Goal: Task Accomplishment & Management: Complete application form

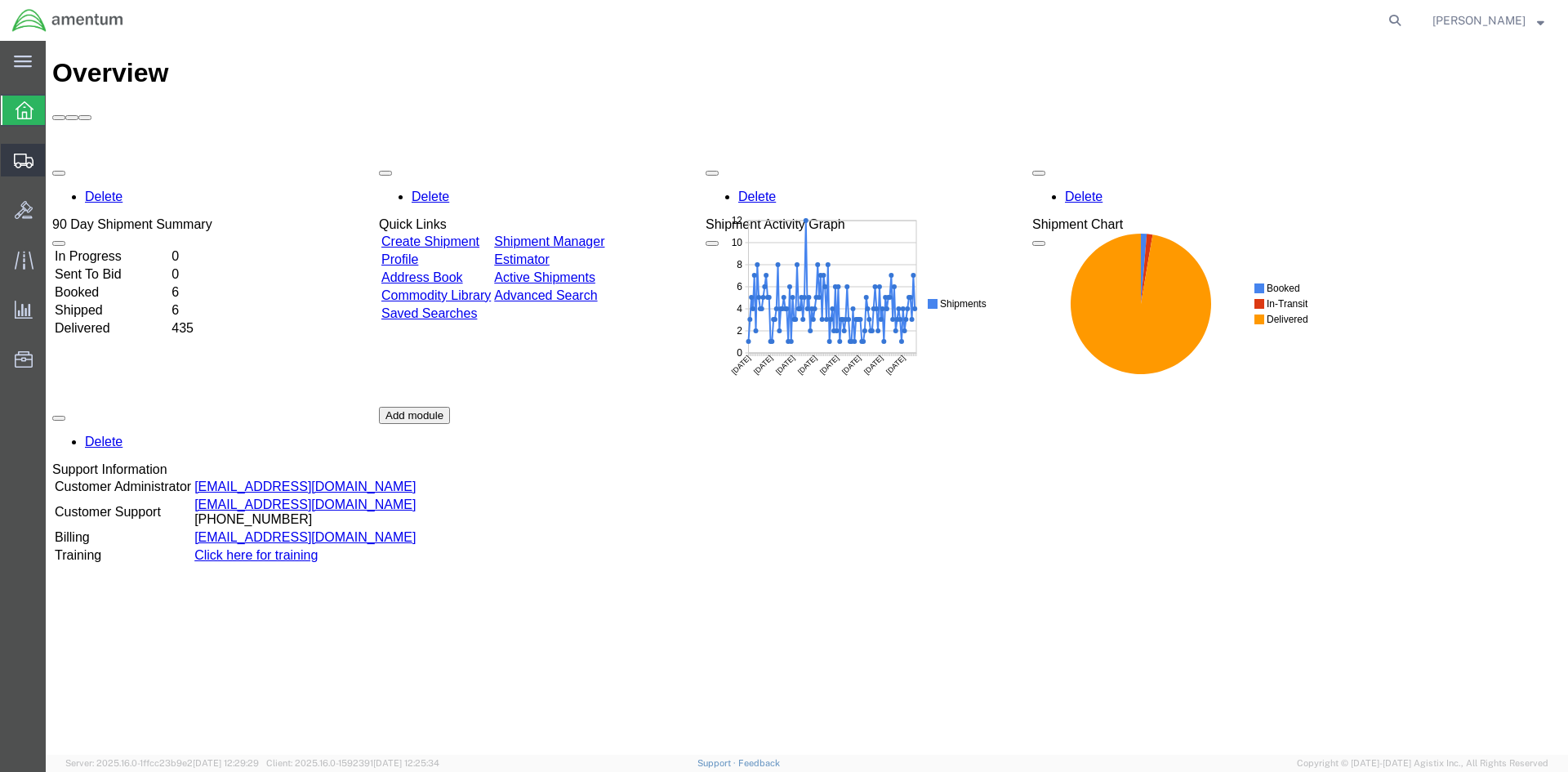
click at [0, 0] on span "Create Shipment" at bounding box center [0, 0] width 0 height 0
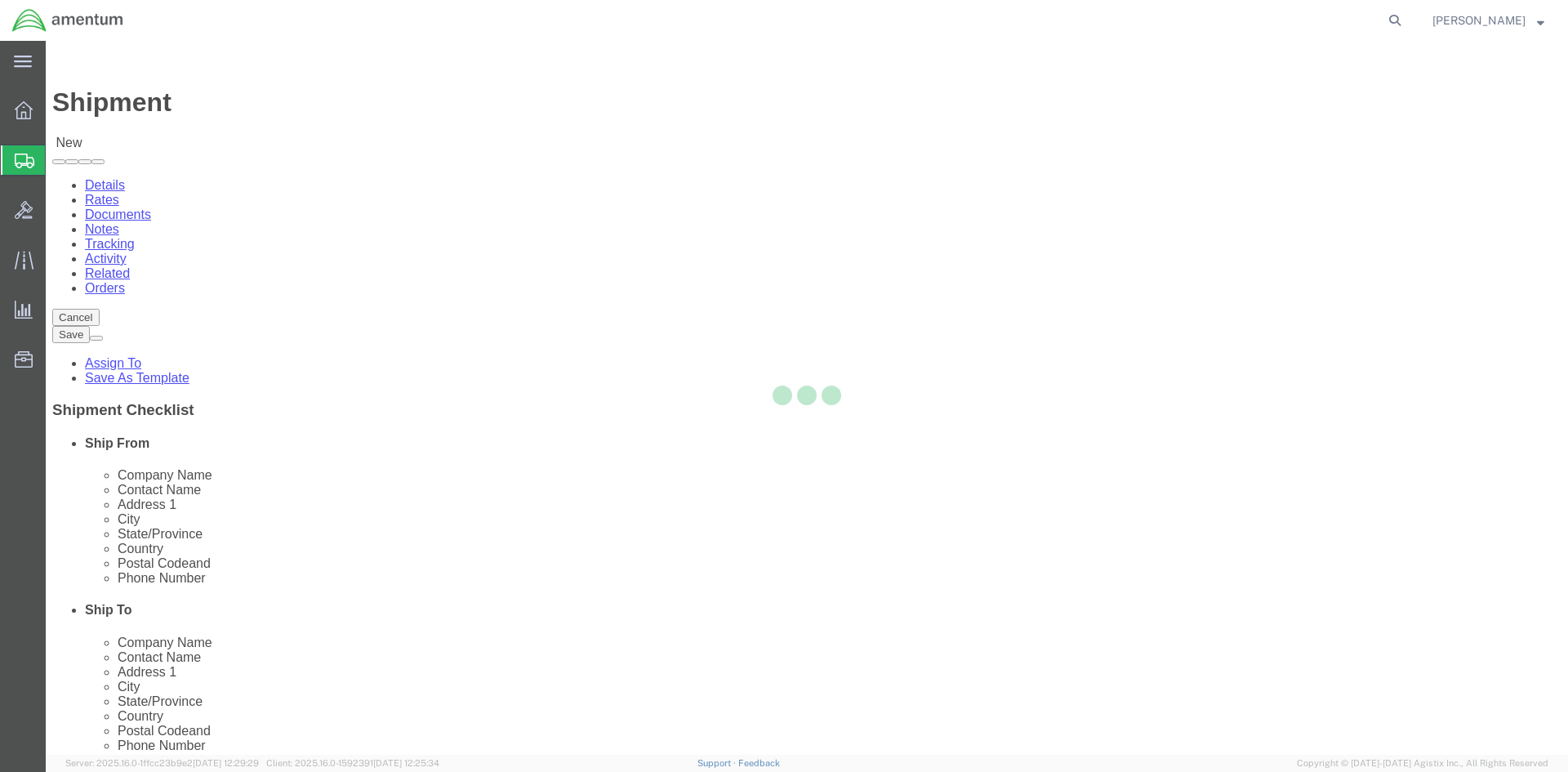
select select
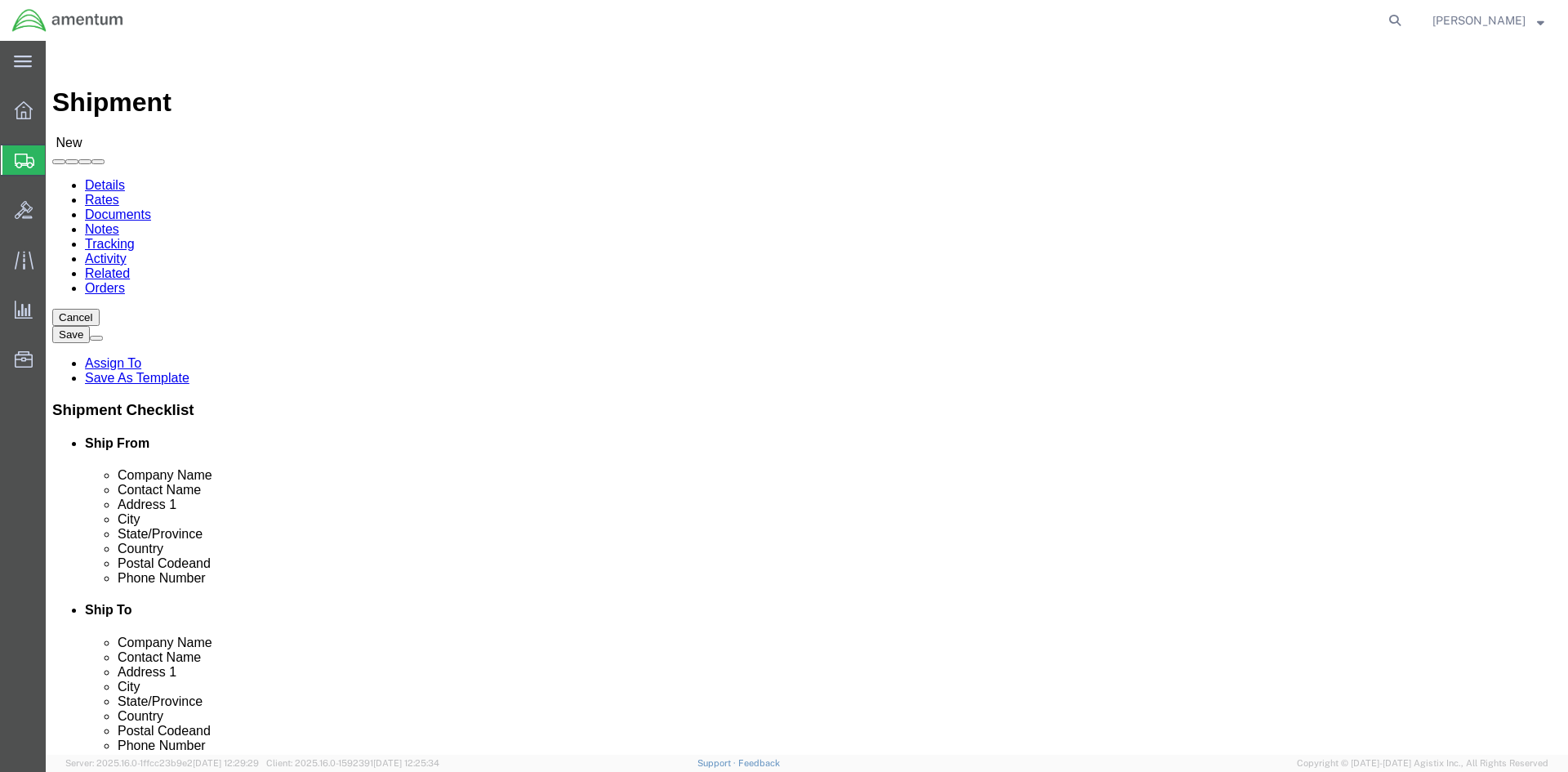
select select "MYPROFILE"
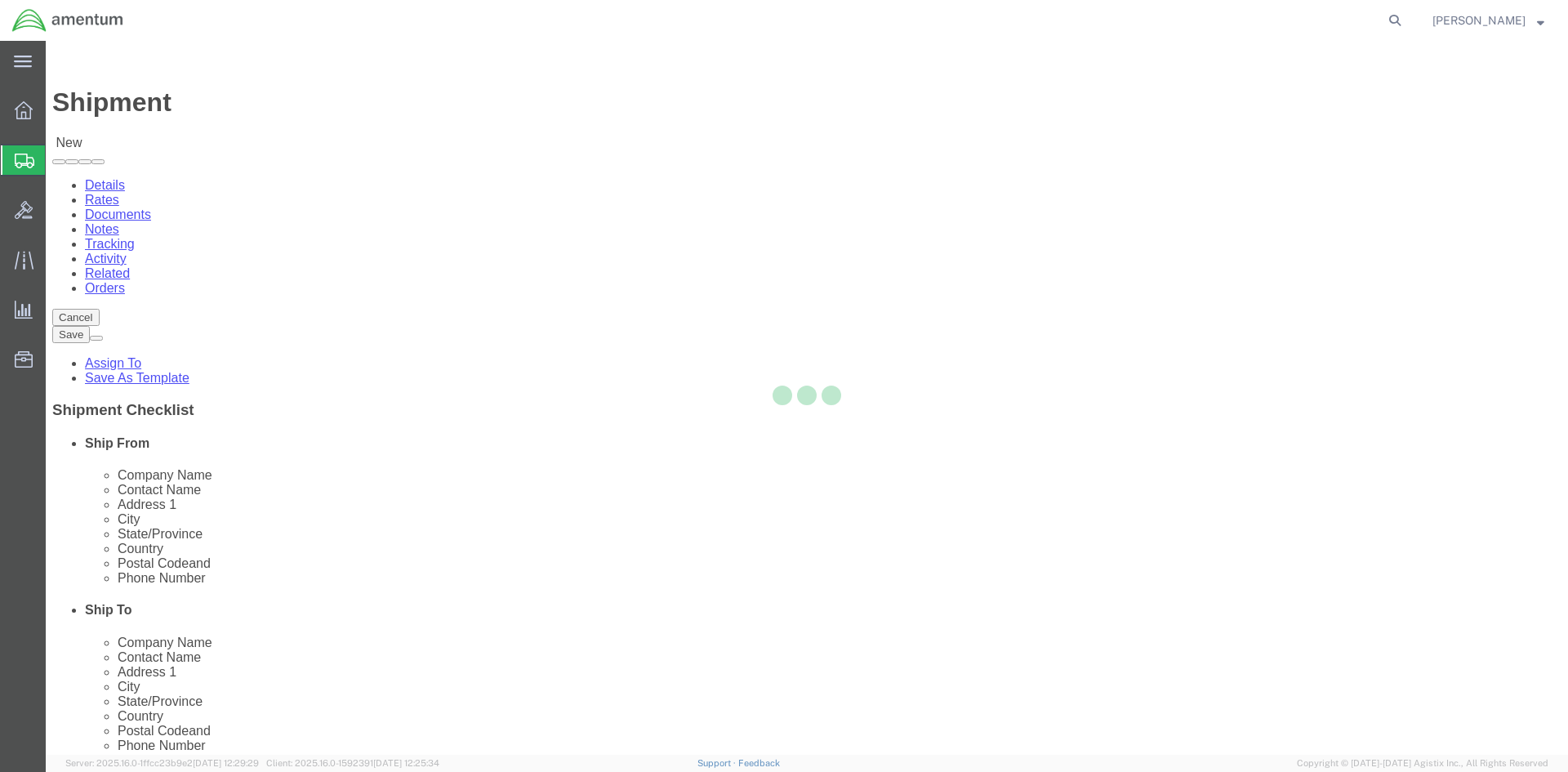
select select "CA"
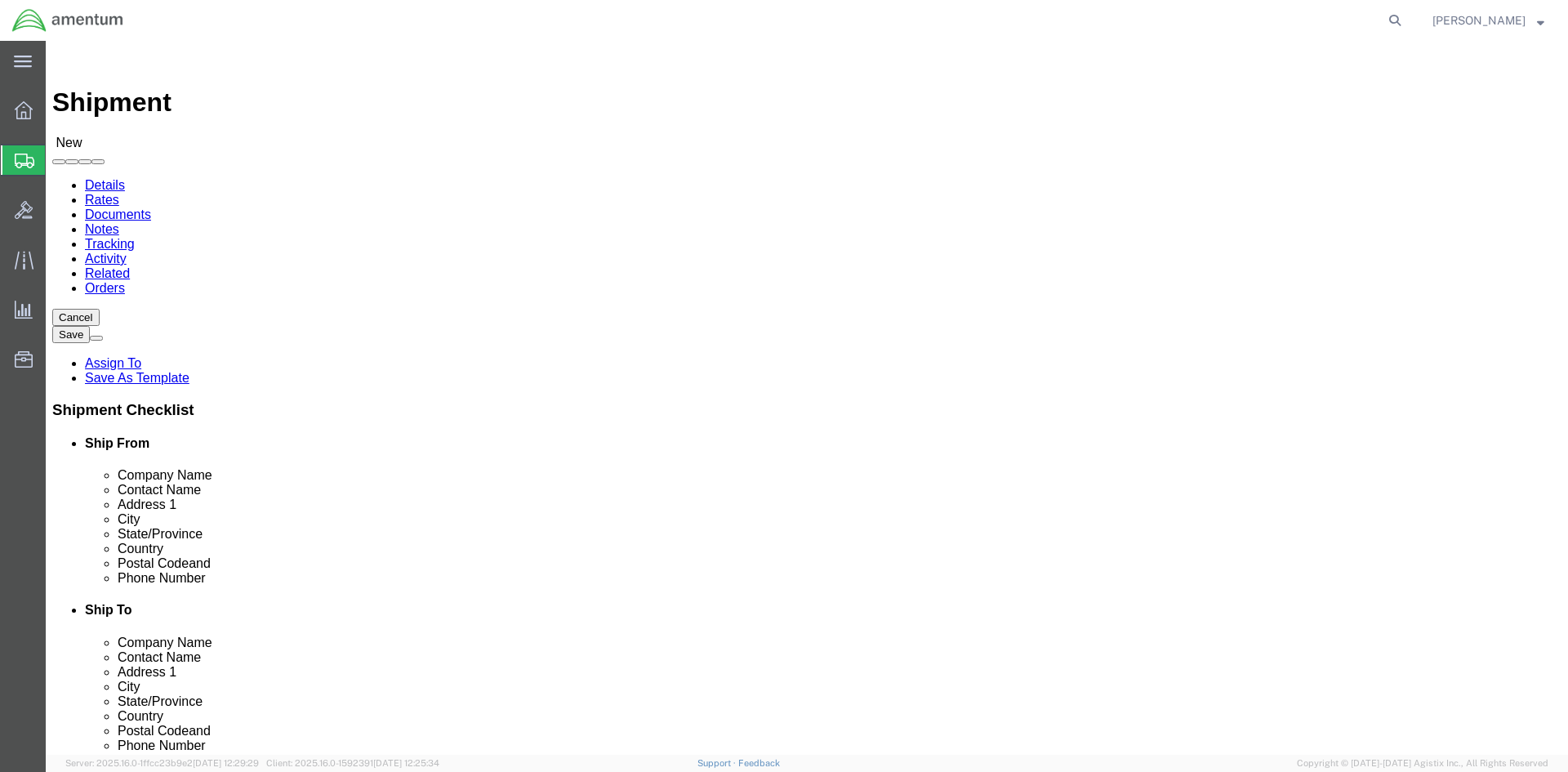
scroll to position [229, 0]
type input "CBP"
select select "49916"
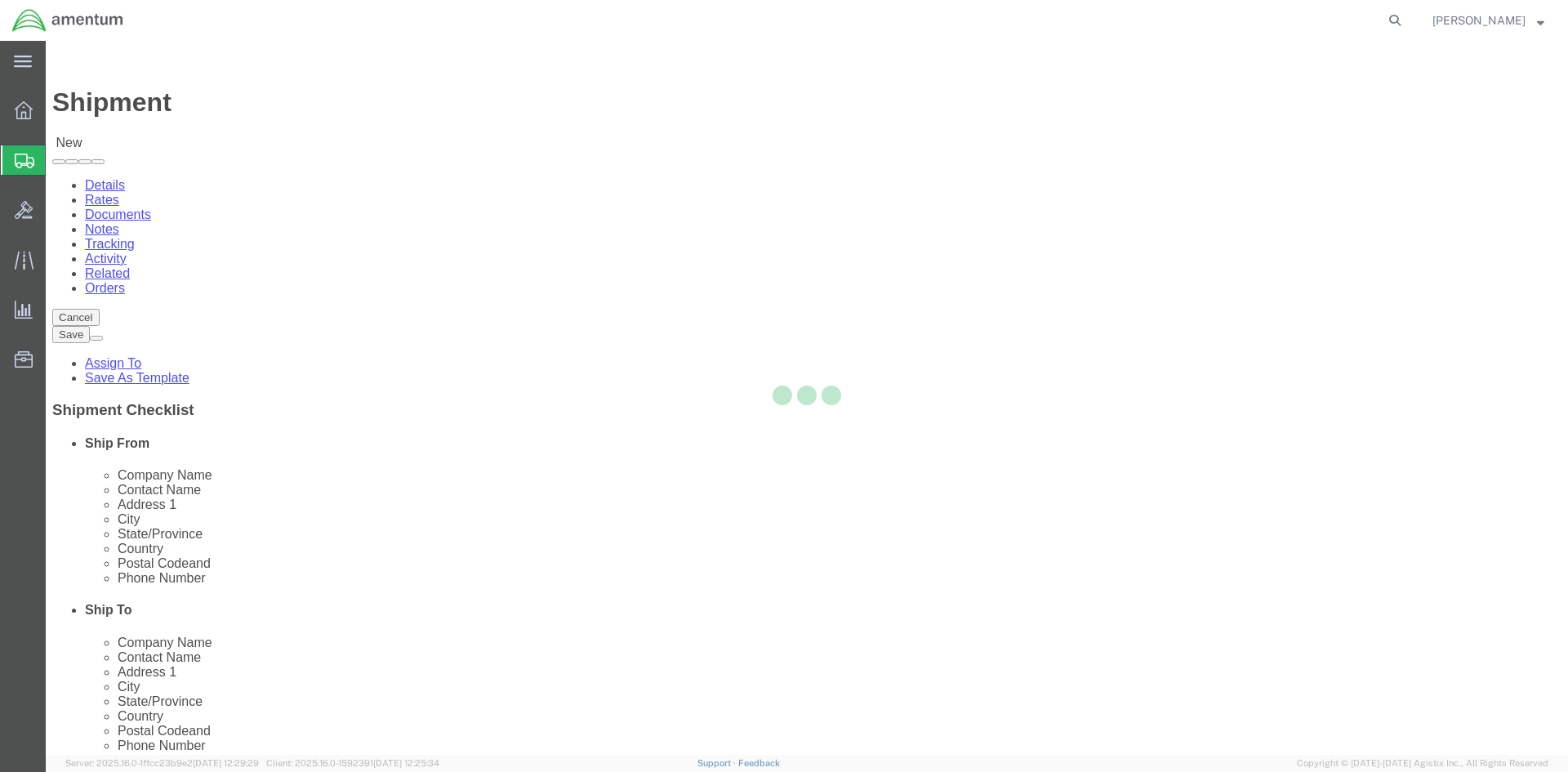
select select "OK"
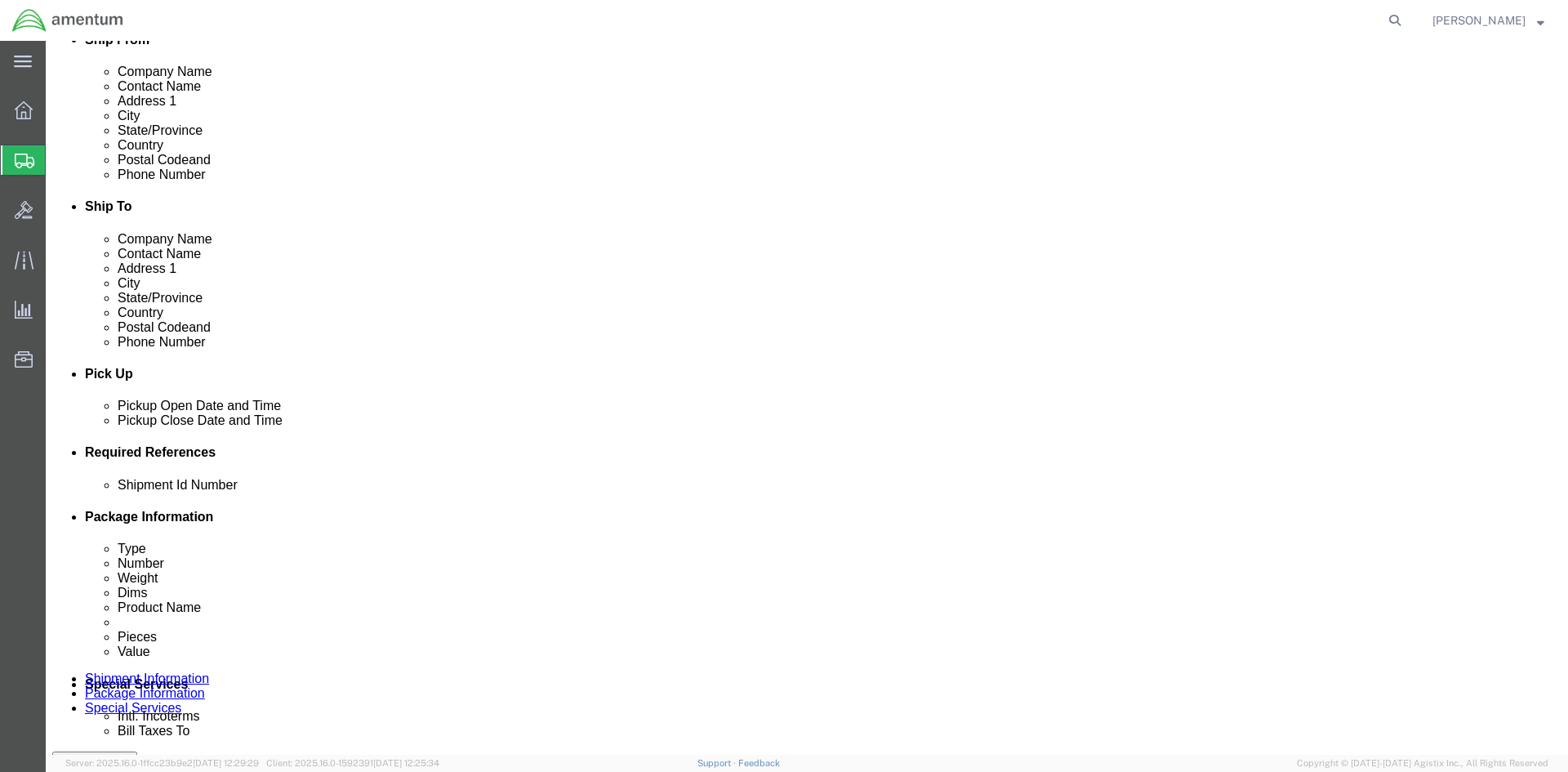
scroll to position [490, 0]
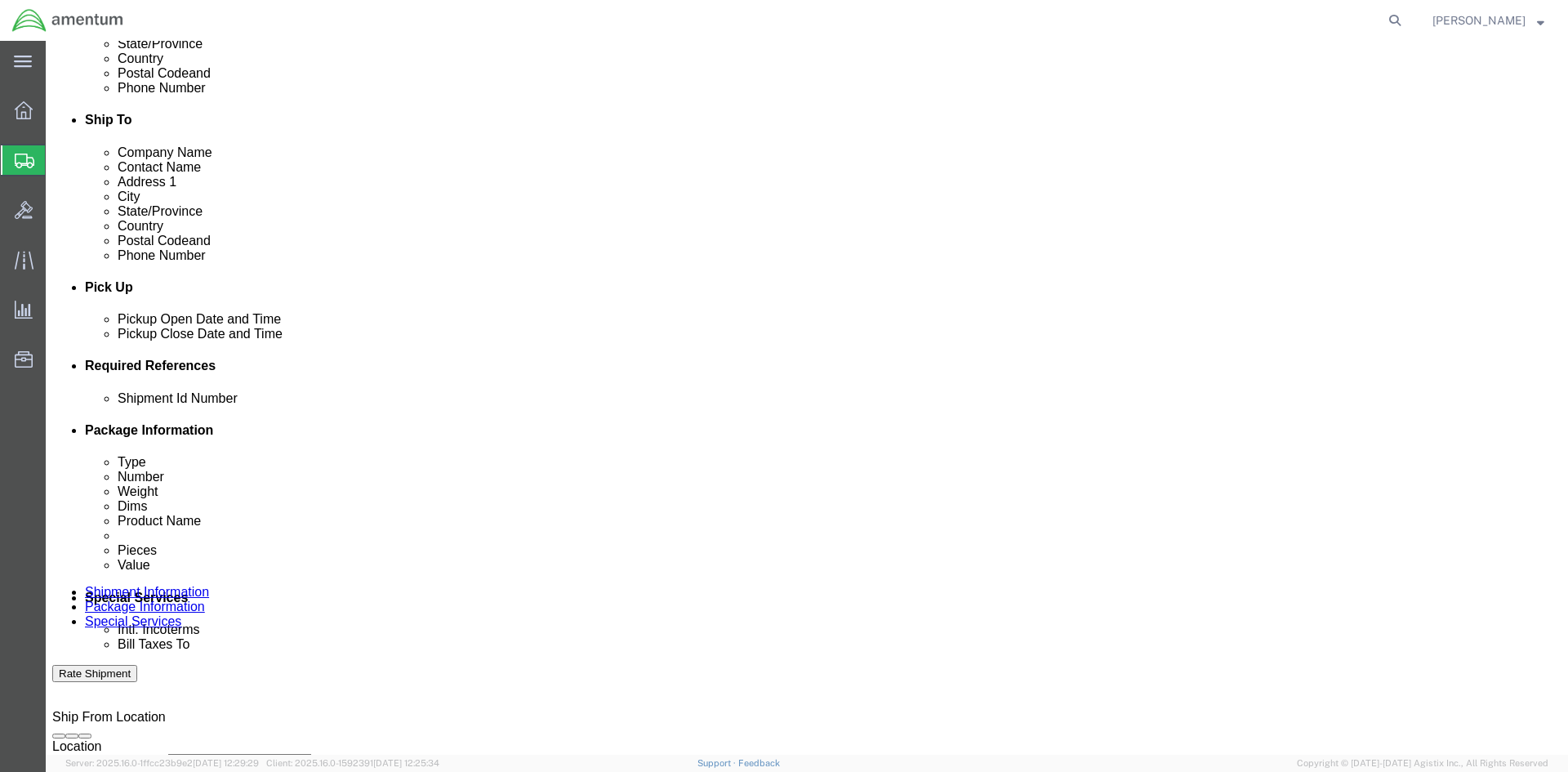
click input "text"
type input "USAGE 324096"
click button "Add reference"
click select "Select Account Type Activity ID Airline Appointment Number ASN Batch Request # …"
select select "DEPT"
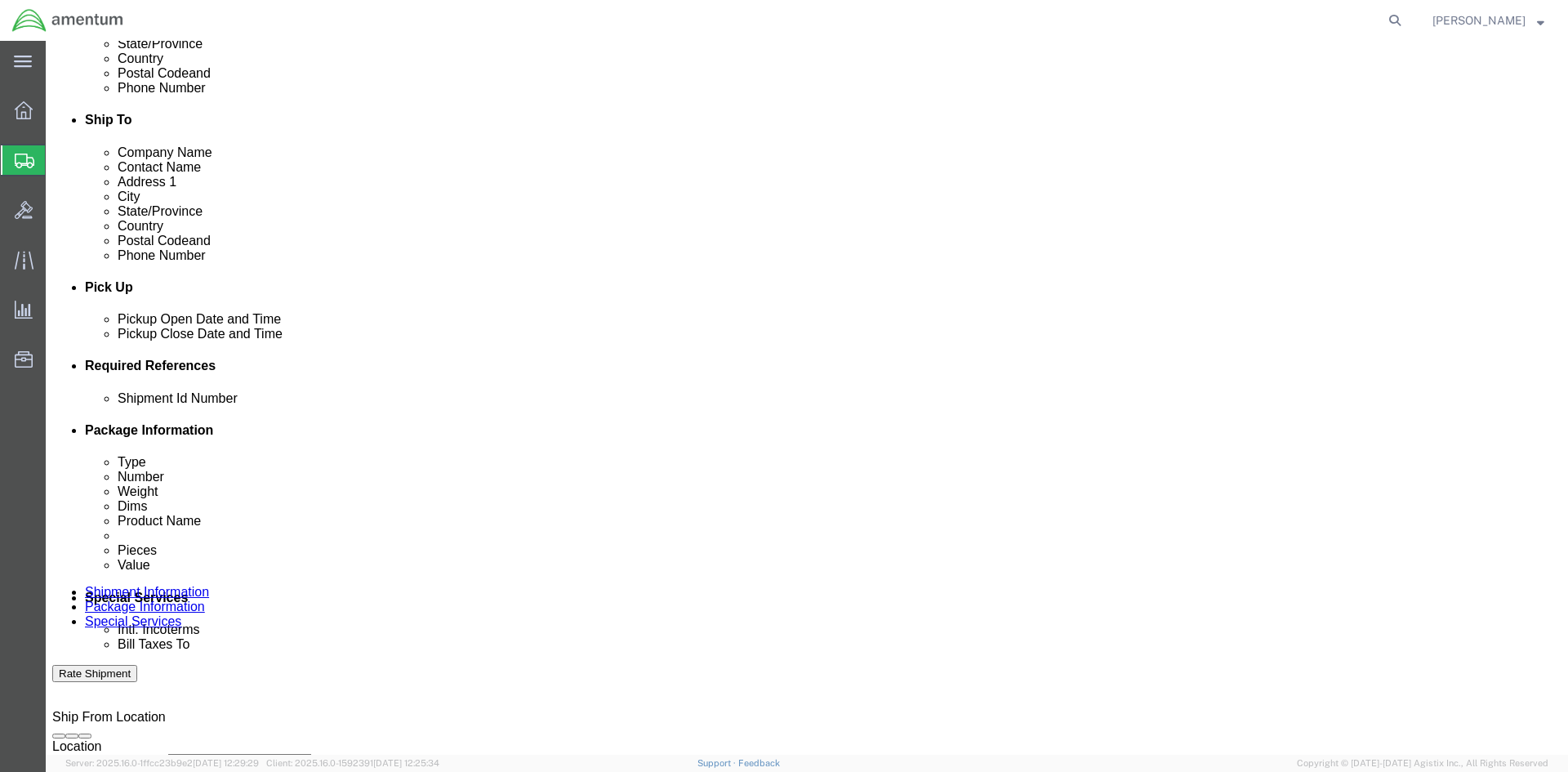
click select "Select Account Type Activity ID Airline Appointment Number ASN Batch Request # …"
click input "text"
type input "CBP"
click button "Add reference"
drag, startPoint x: 895, startPoint y: 514, endPoint x: 896, endPoint y: 504, distance: 10.0
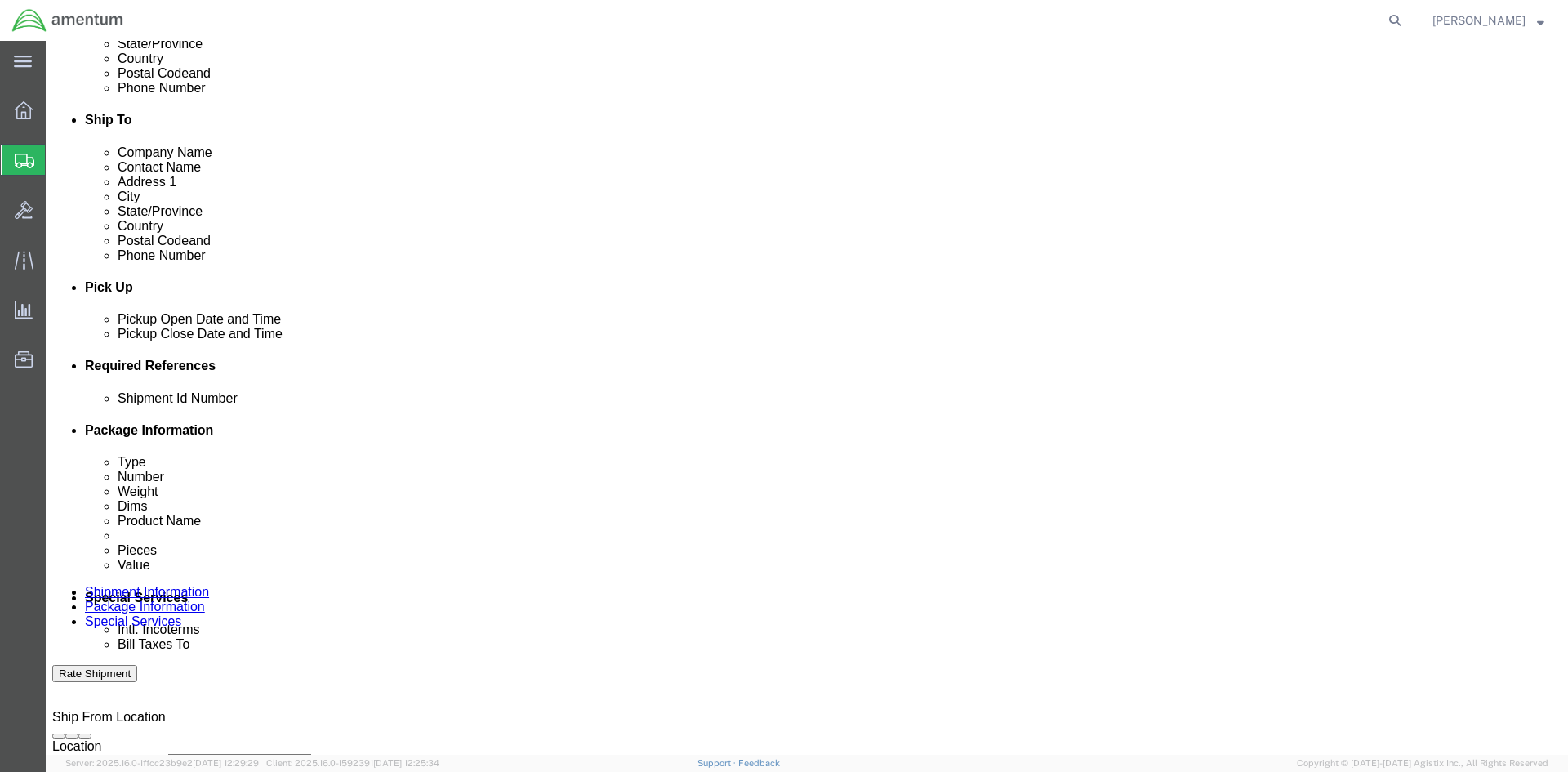
click select "Select Account Type Activity ID Airline Appointment Number ASN Batch Request # …"
select select "PROJNUM"
click select "Select Account Type Activity ID Airline Appointment Number ASN Batch Request # …"
click input "text"
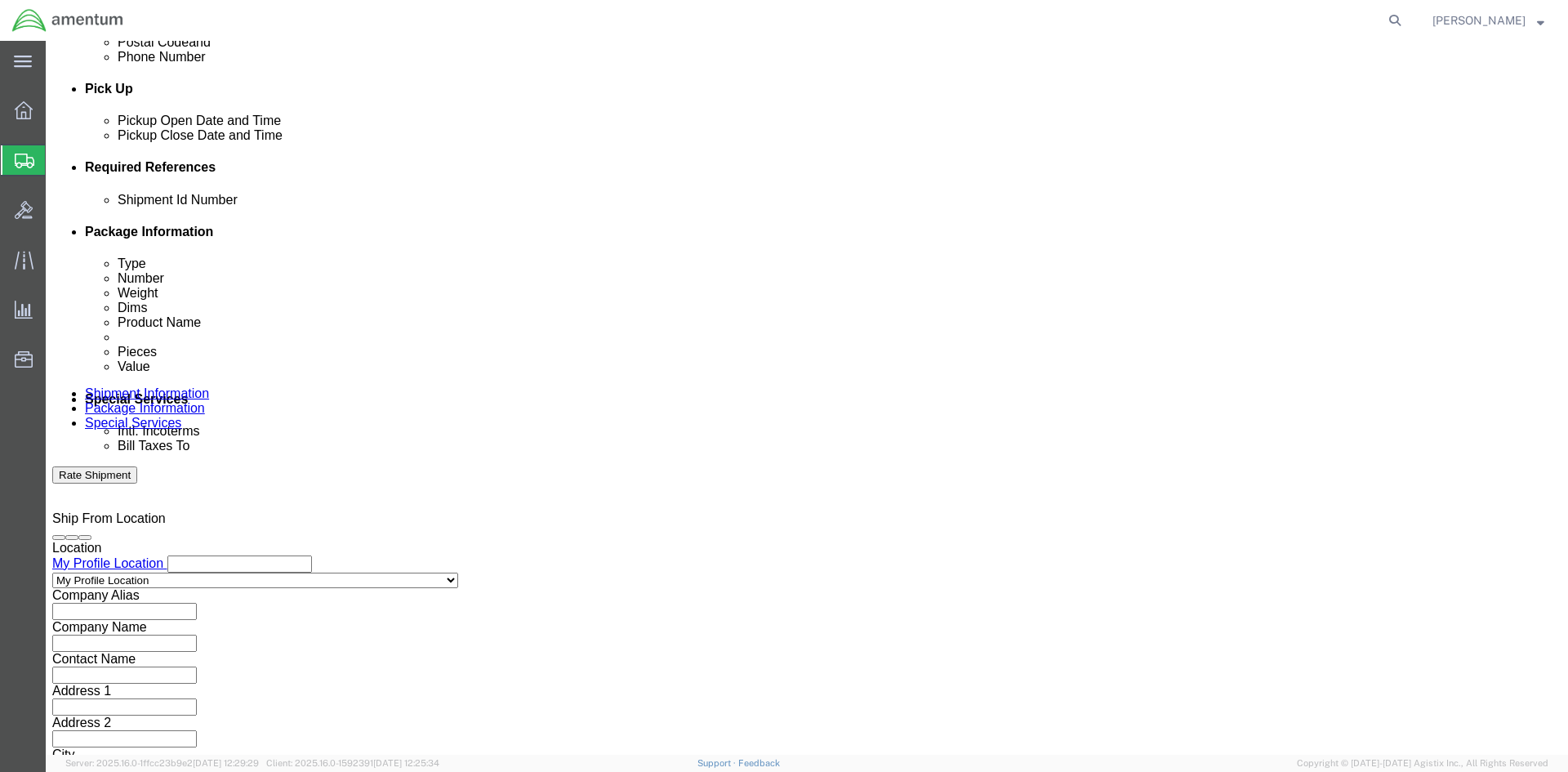
type input "6118.03.03.2219.000.SDC.0000"
click button "Continue"
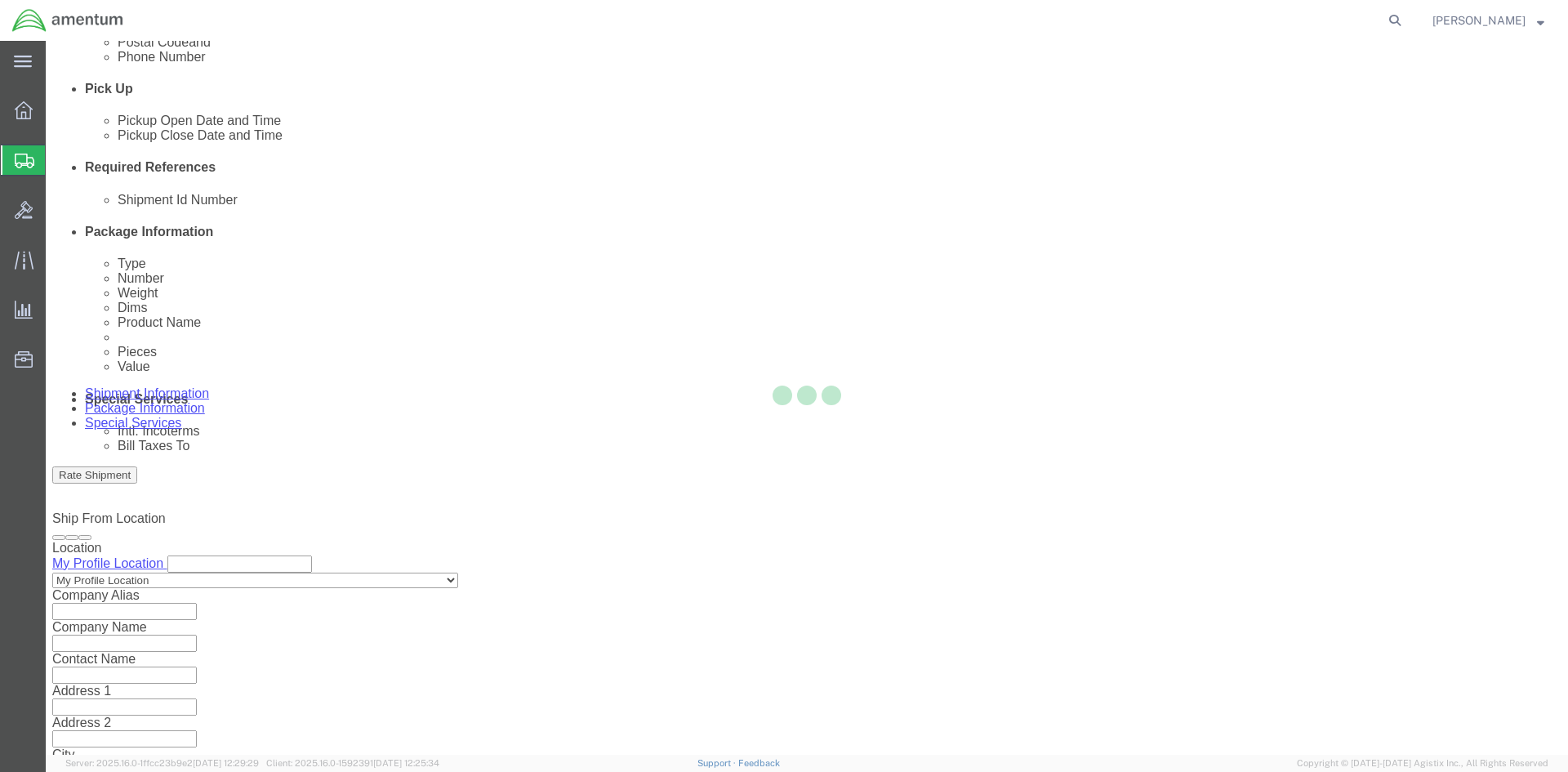
scroll to position [0, 0]
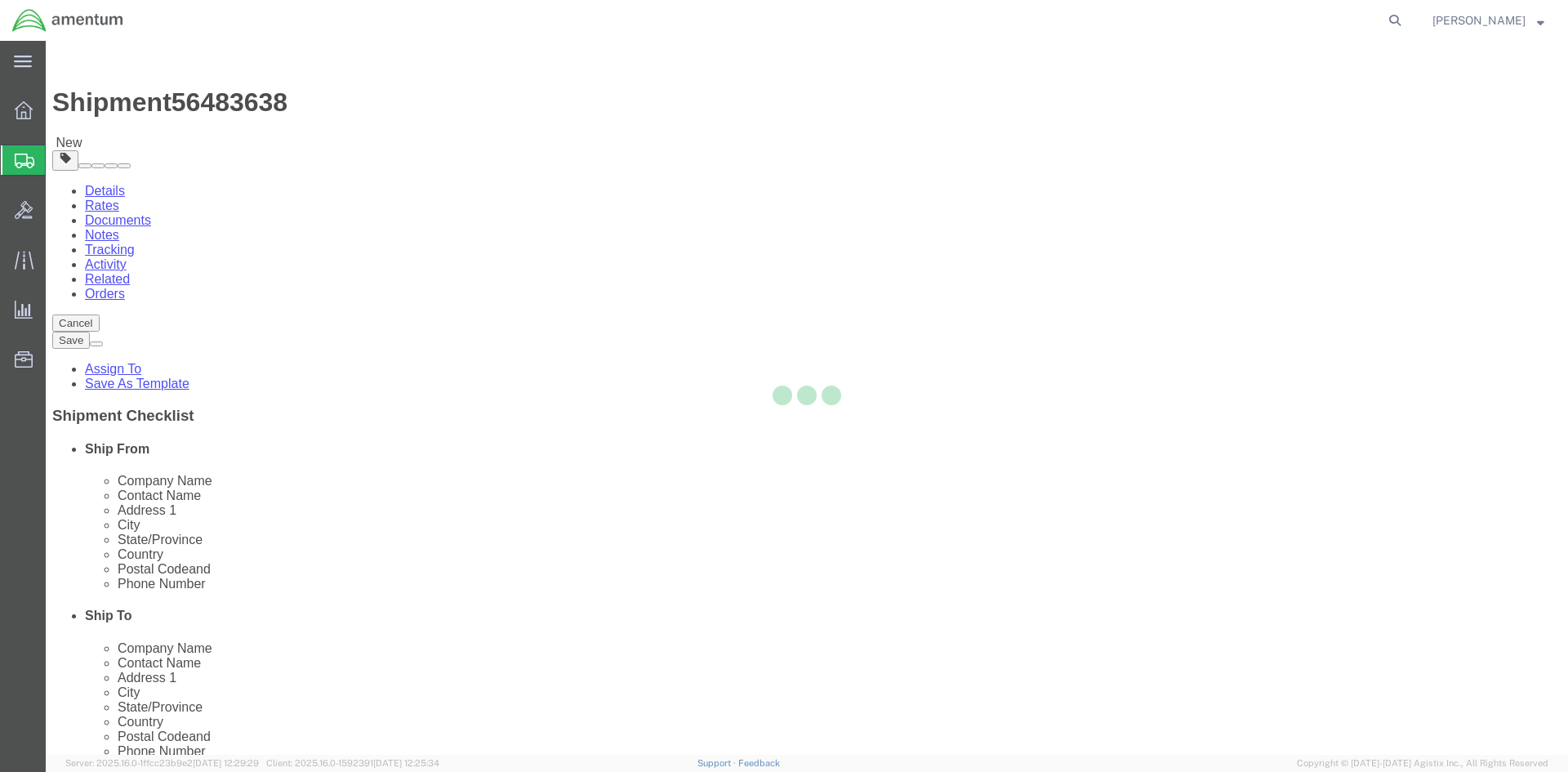
select select "CBOX"
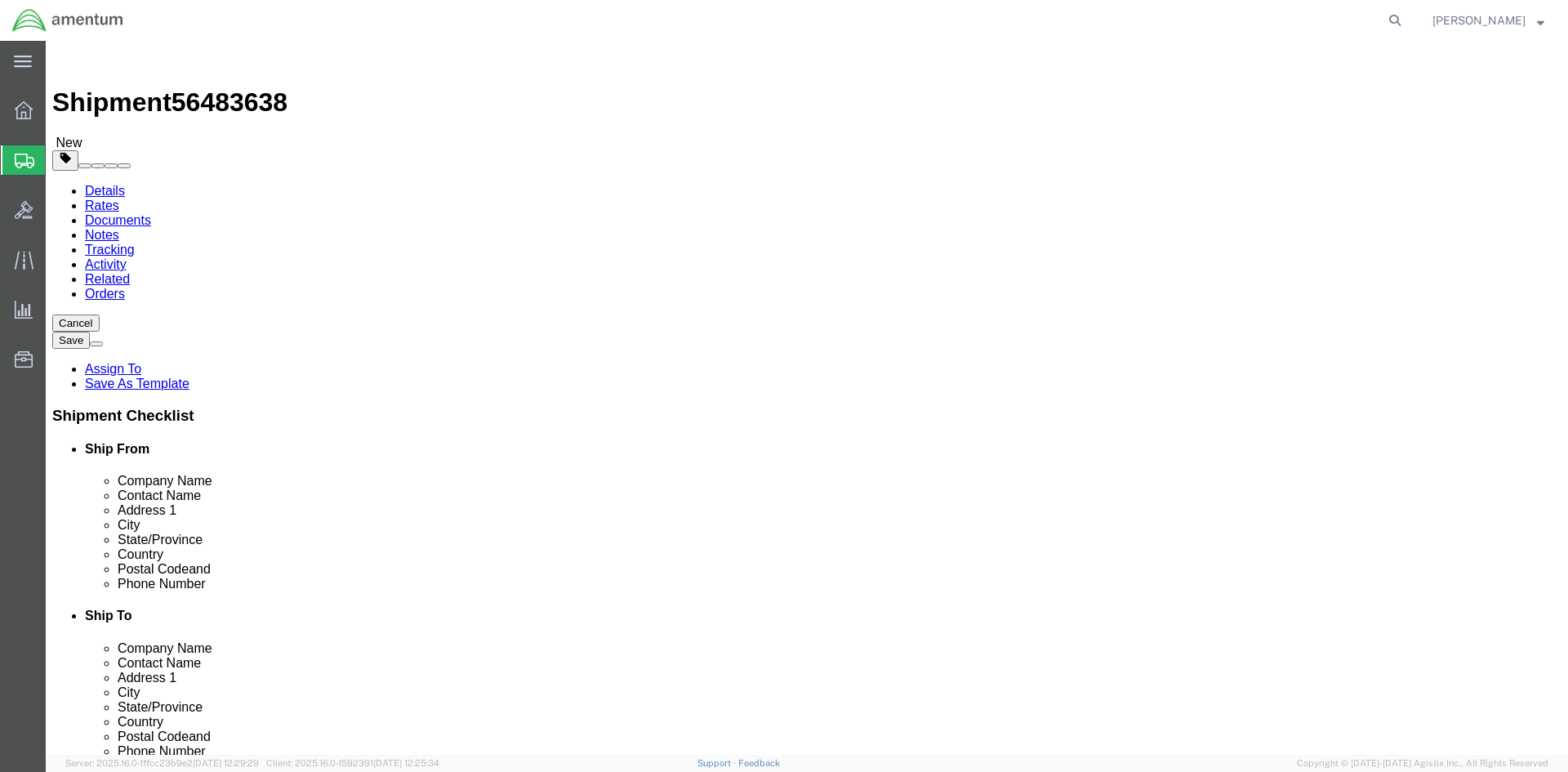
click input "text"
type input "18"
type input "12"
click input "0.00"
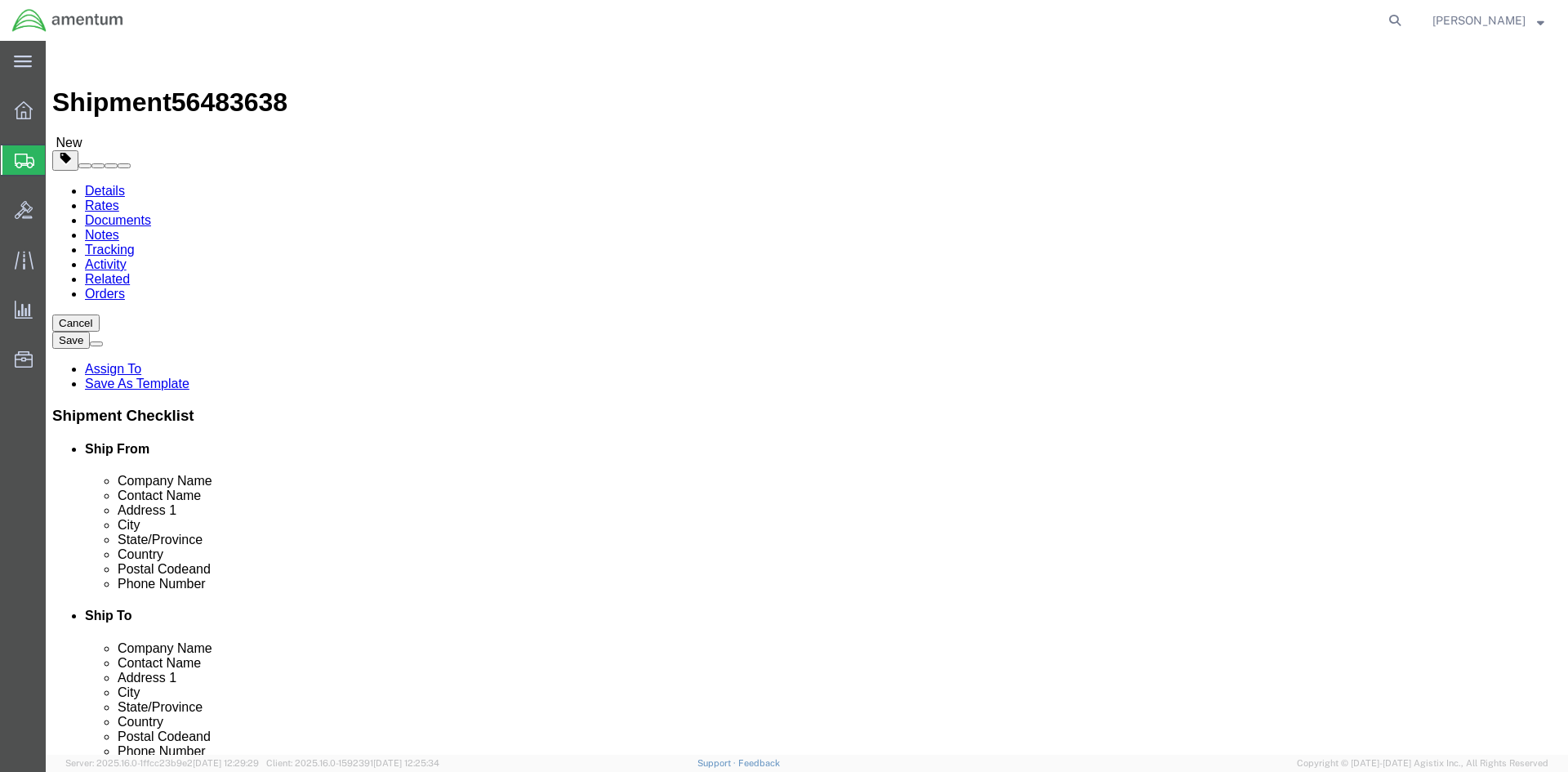
click input "0.00"
type input "5"
click link "Add Content"
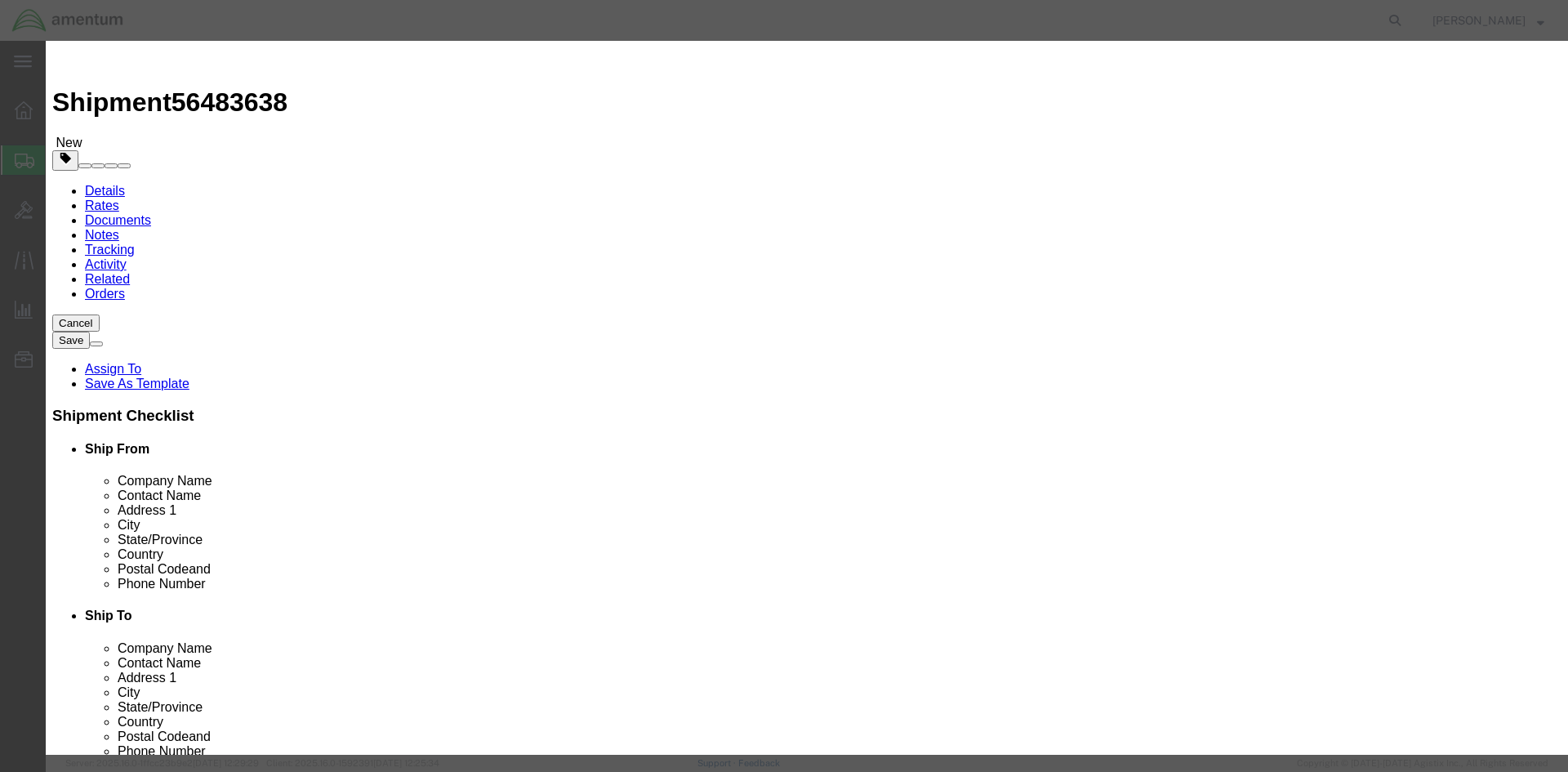
click input "text"
type input "FWD MGB BAR"
type input "1"
type input "500.00"
select select "USD"
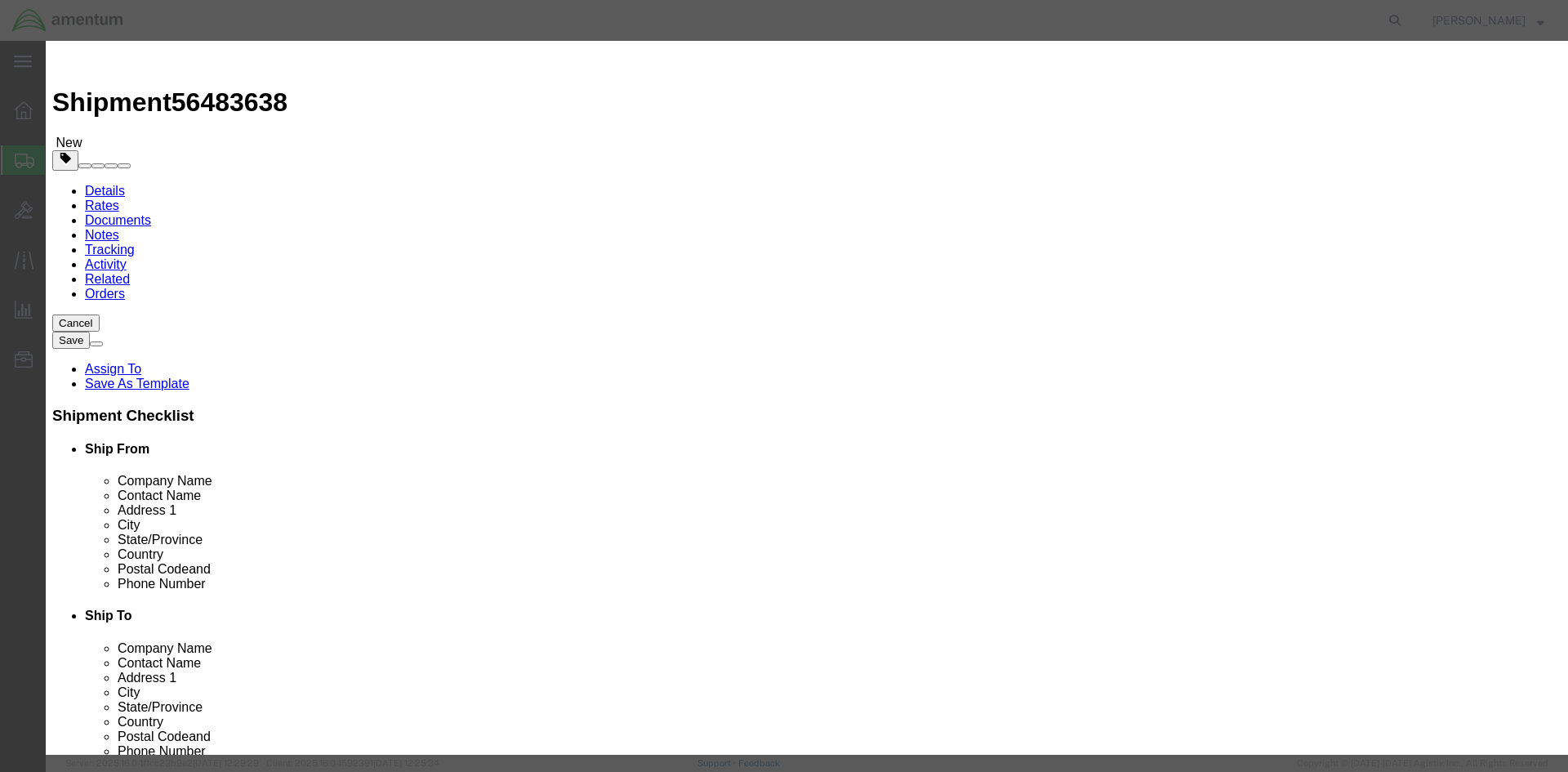
click button "Save & Close"
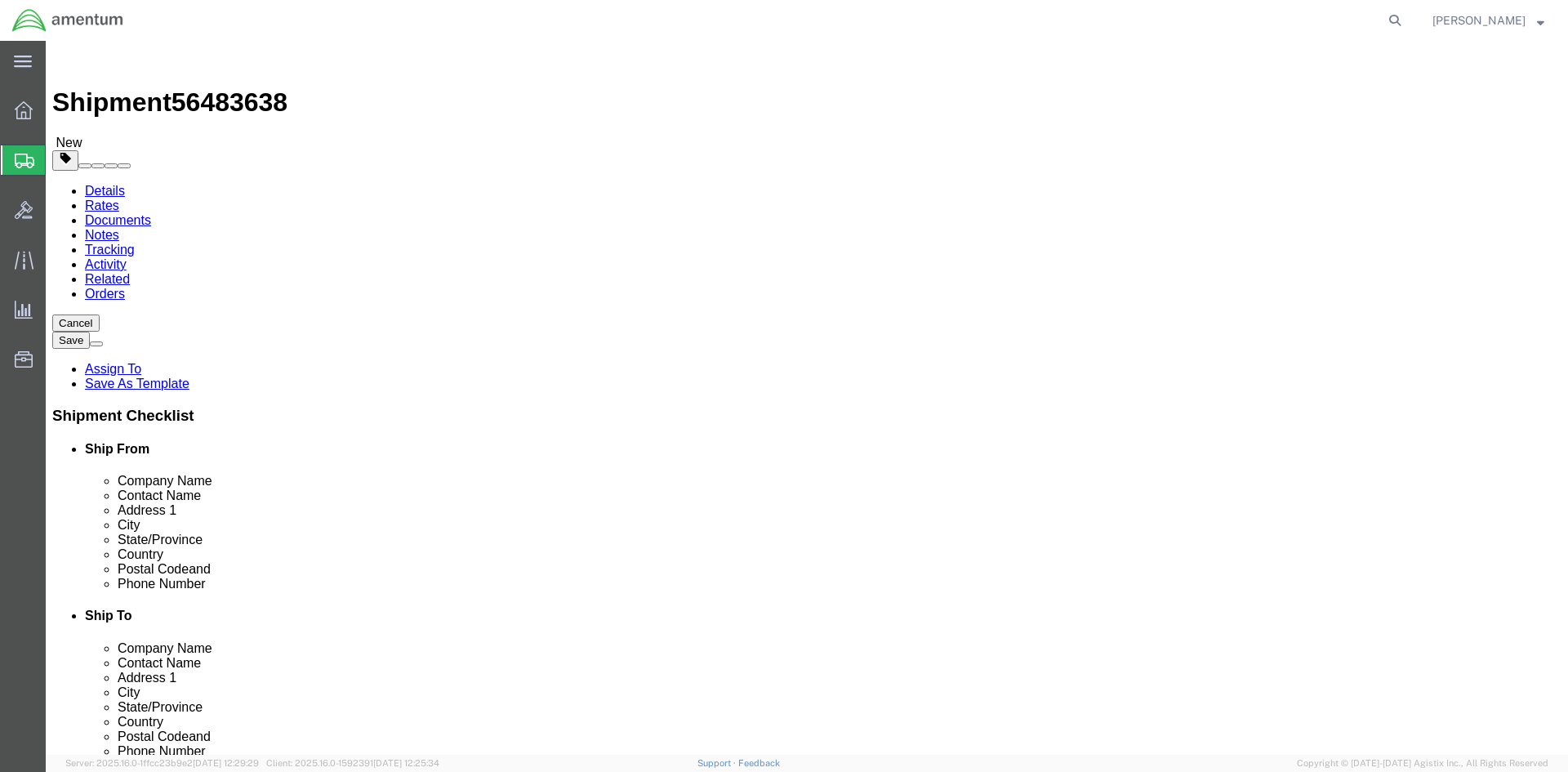
click button "Continue"
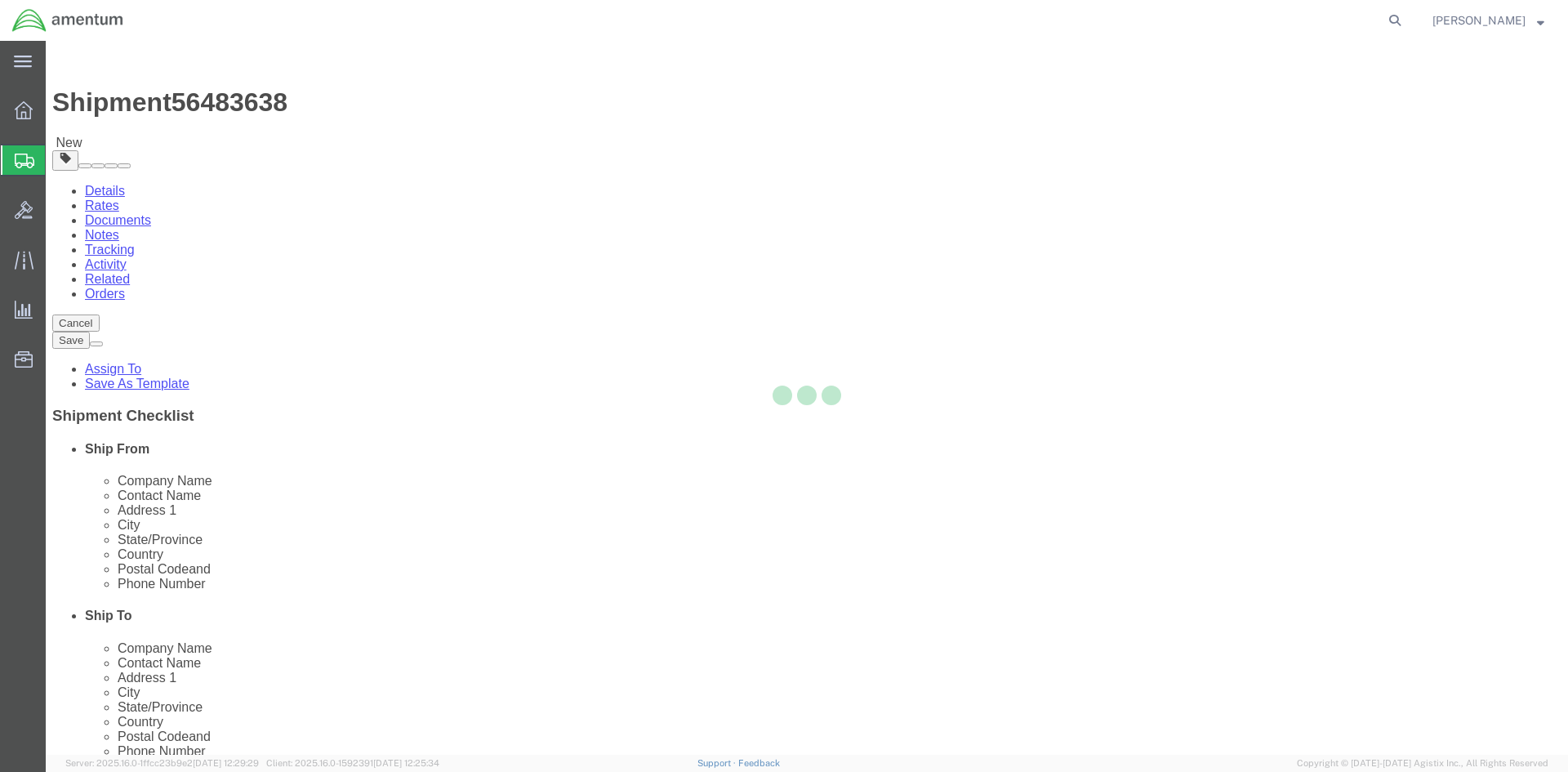
select select
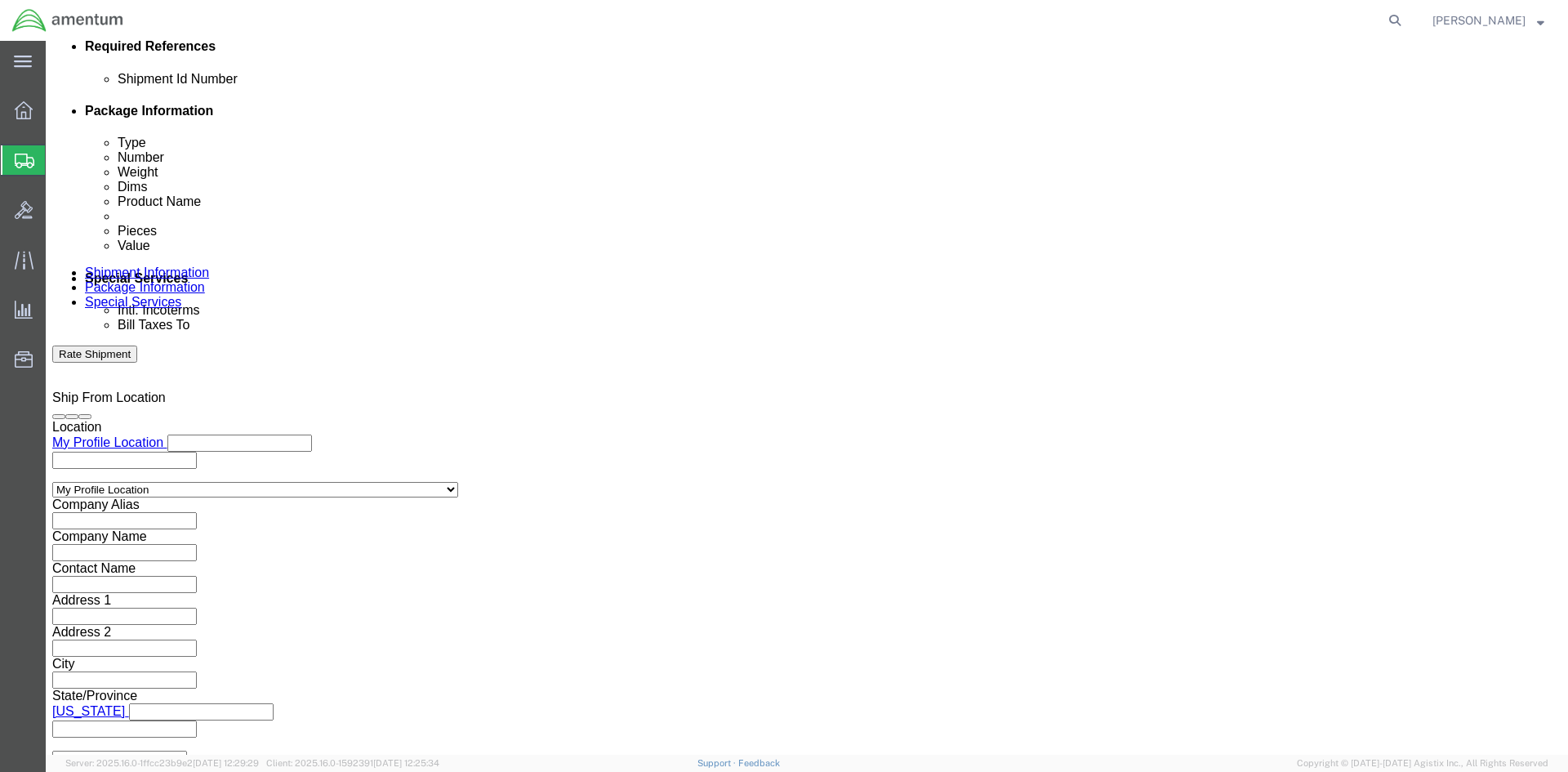
scroll to position [817, 0]
click input "text"
type input "[PERSON_NAME][EMAIL_ADDRESS][PERSON_NAME][DOMAIN_NAME]"
click input "Include shipping documents"
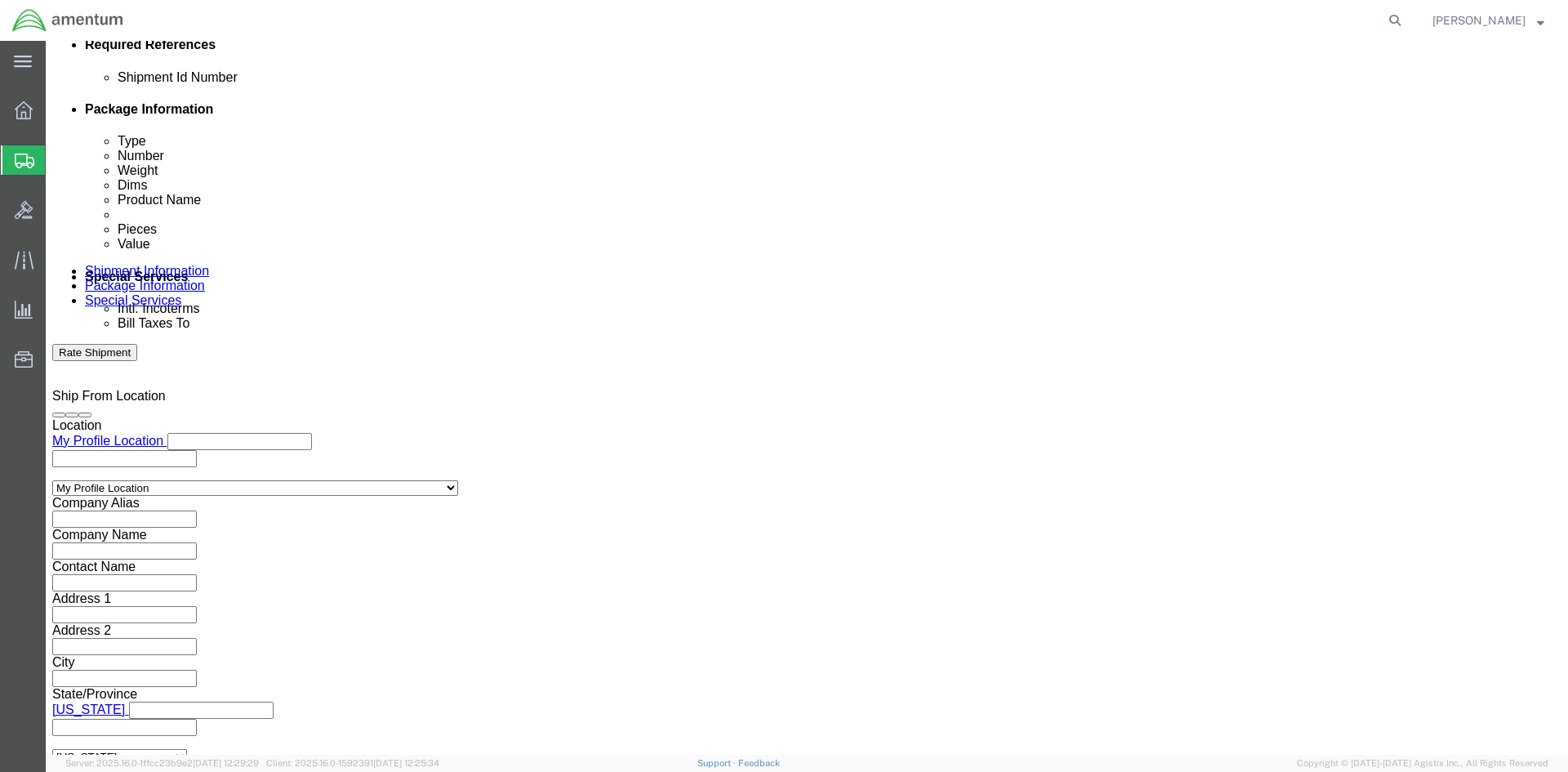
checkbox input "true"
click button "Rate Shipment"
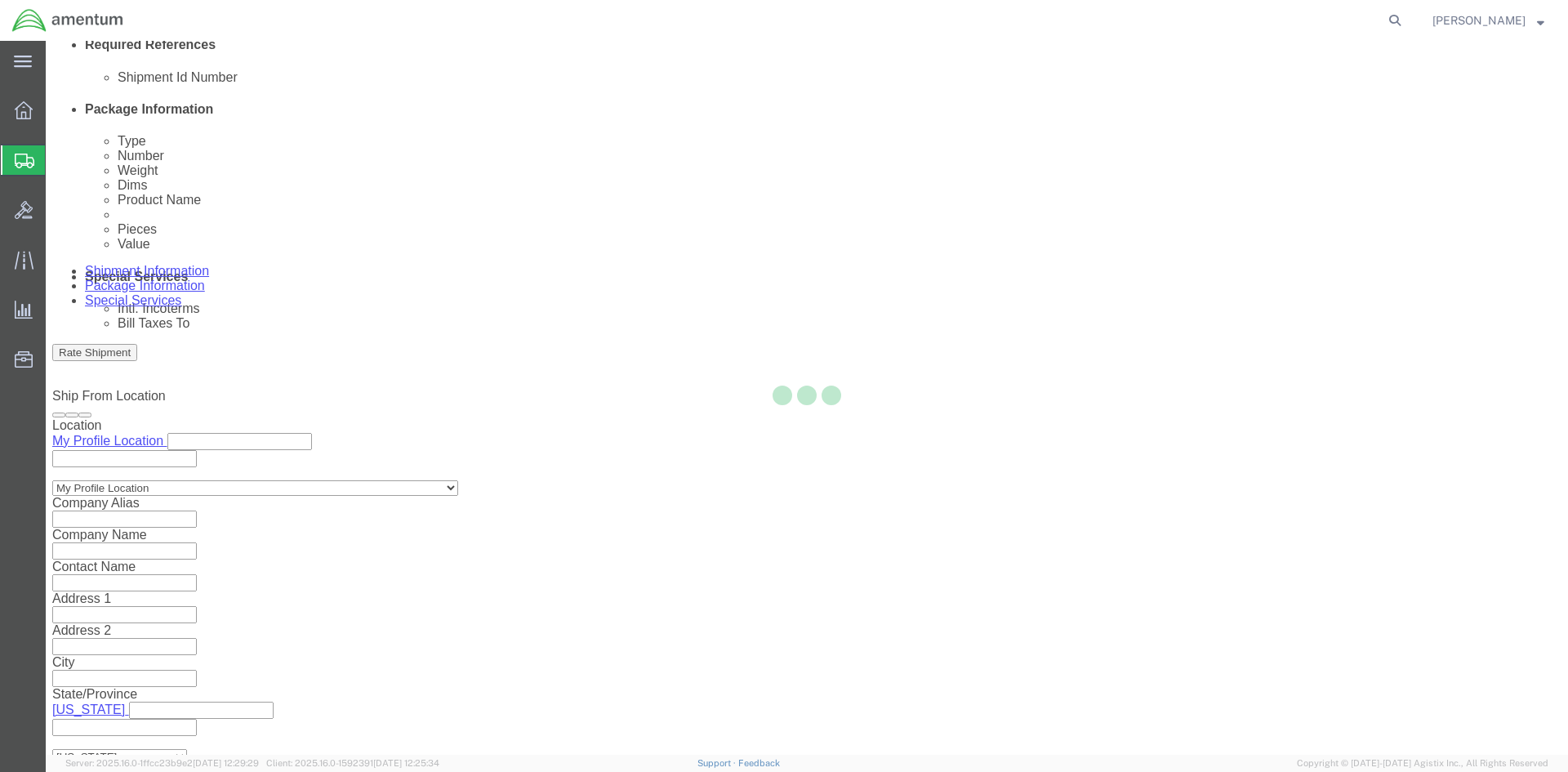
select select "49947"
select select "49916"
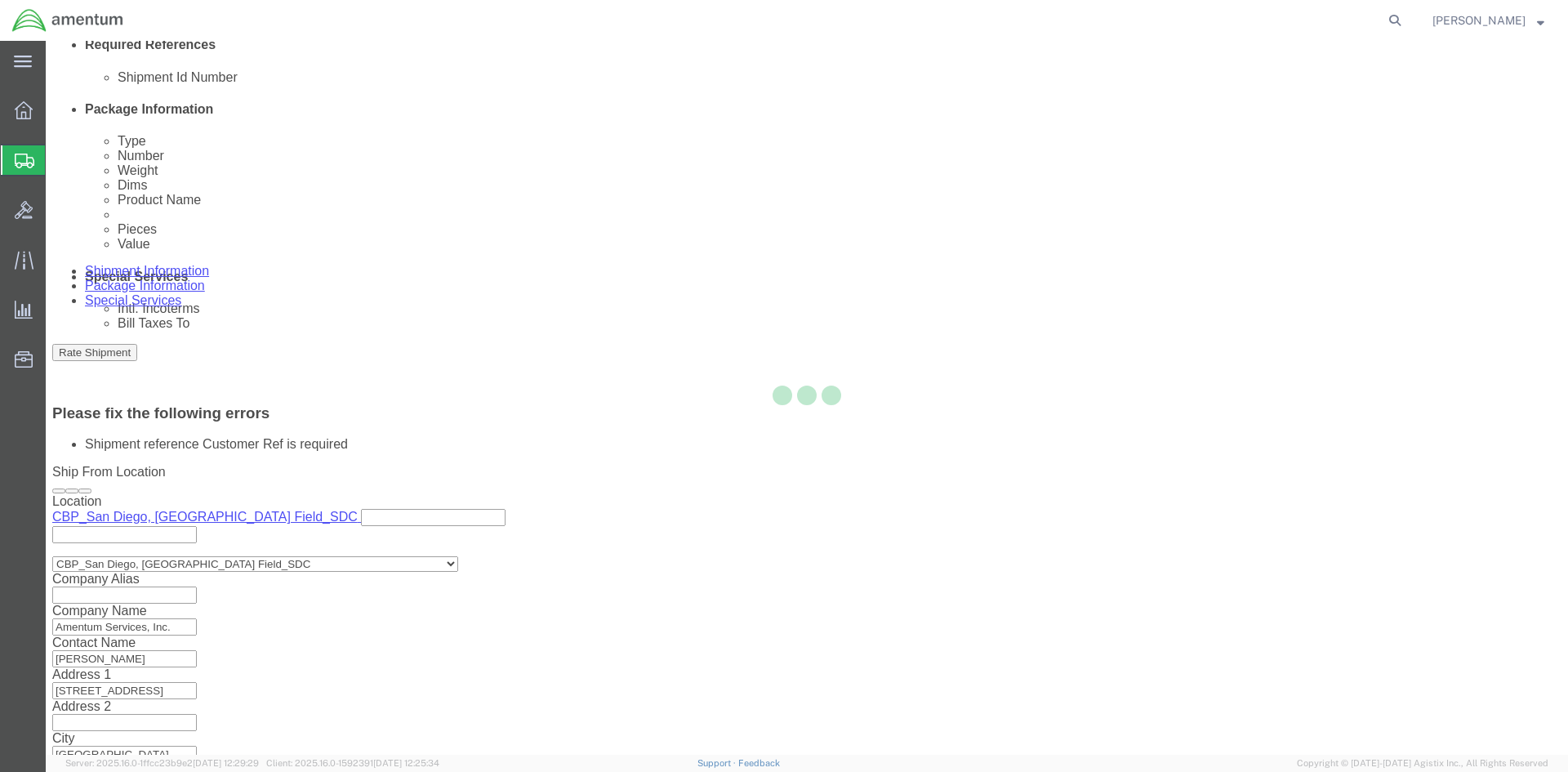
scroll to position [786, 0]
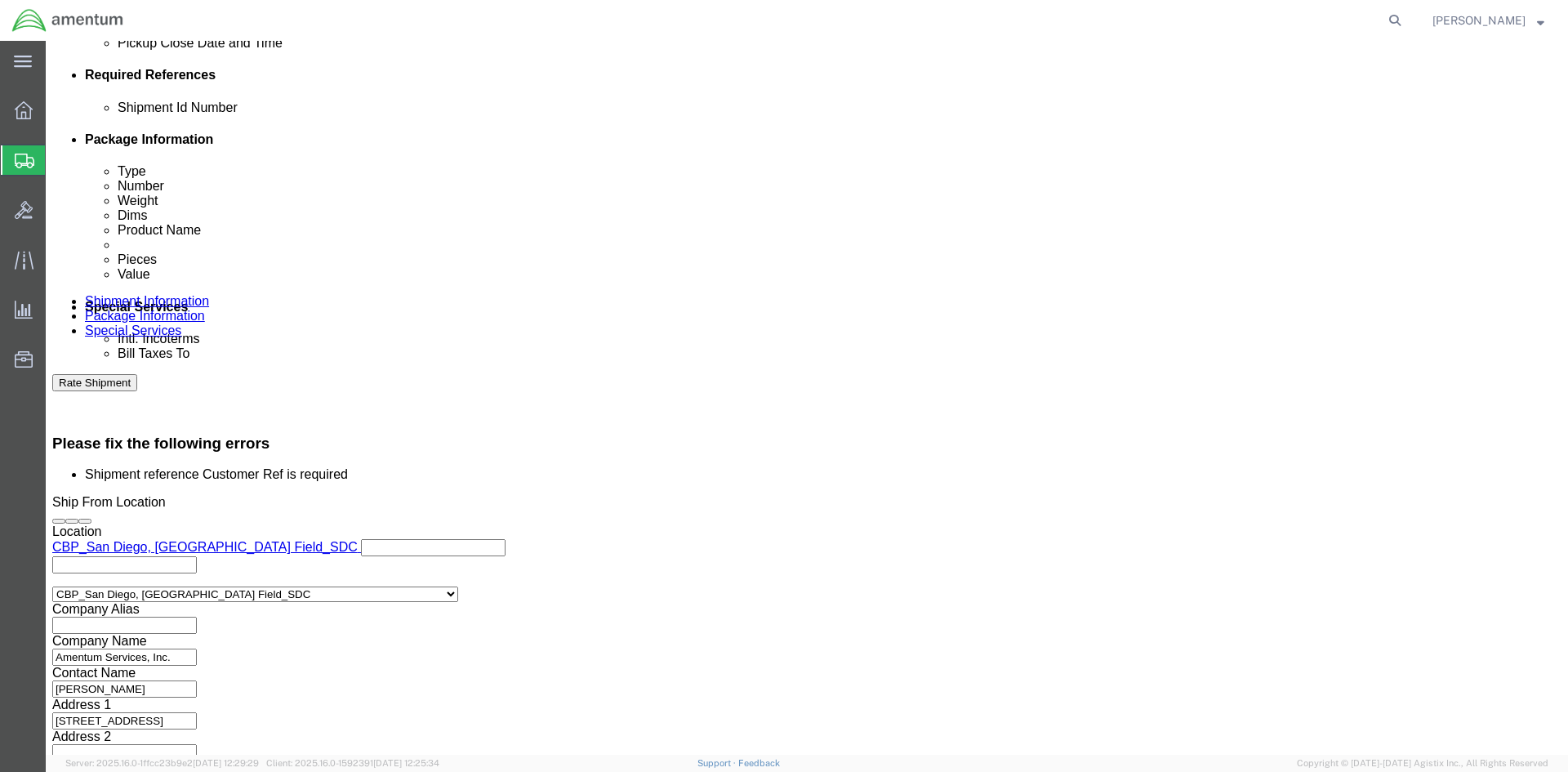
click input "USAGE 324096"
click input "text"
paste input "USAGE 324096"
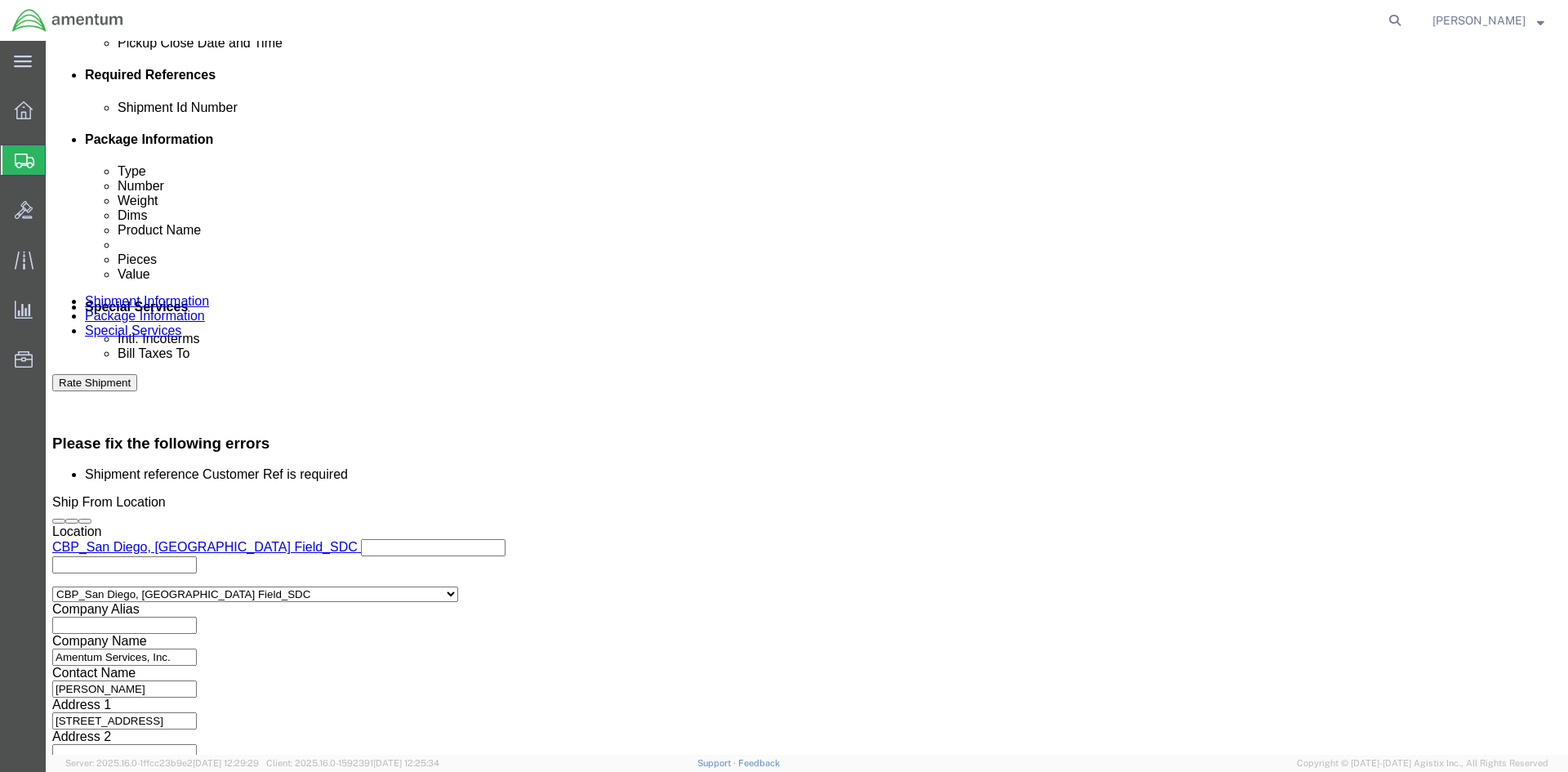
type input "USAGE 324096"
click button "Rate Shipment"
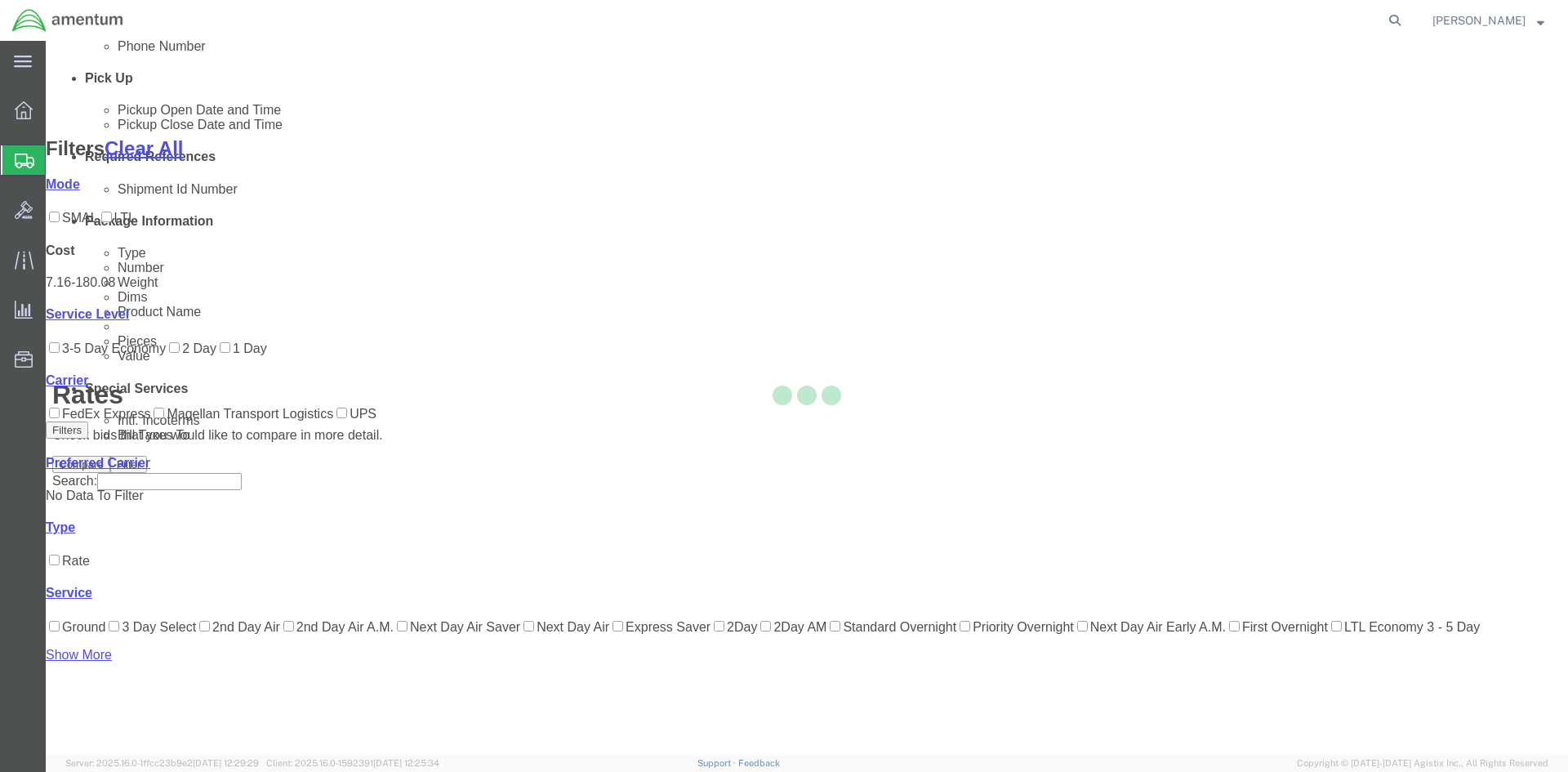
scroll to position [100, 0]
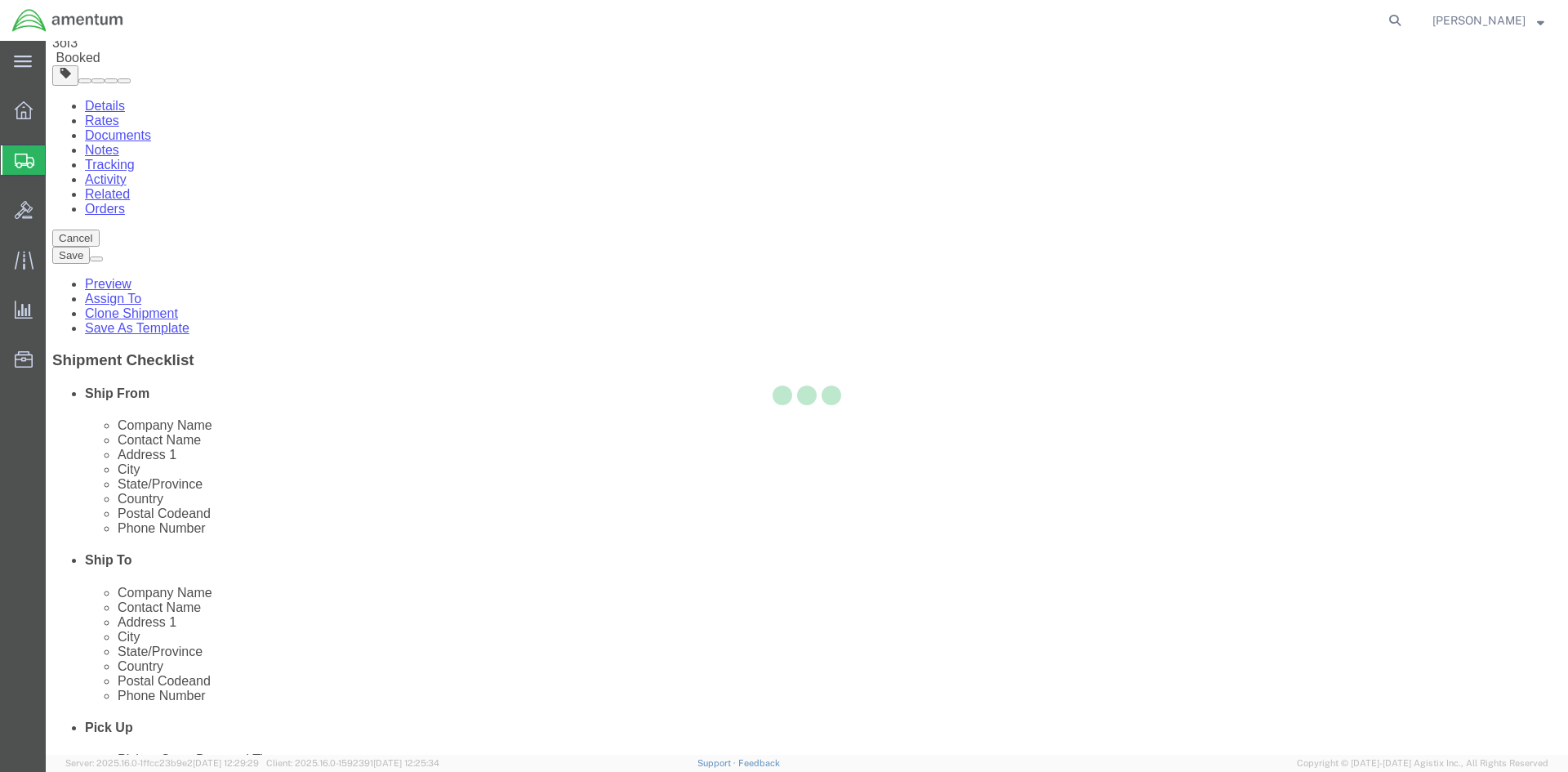
scroll to position [0, 0]
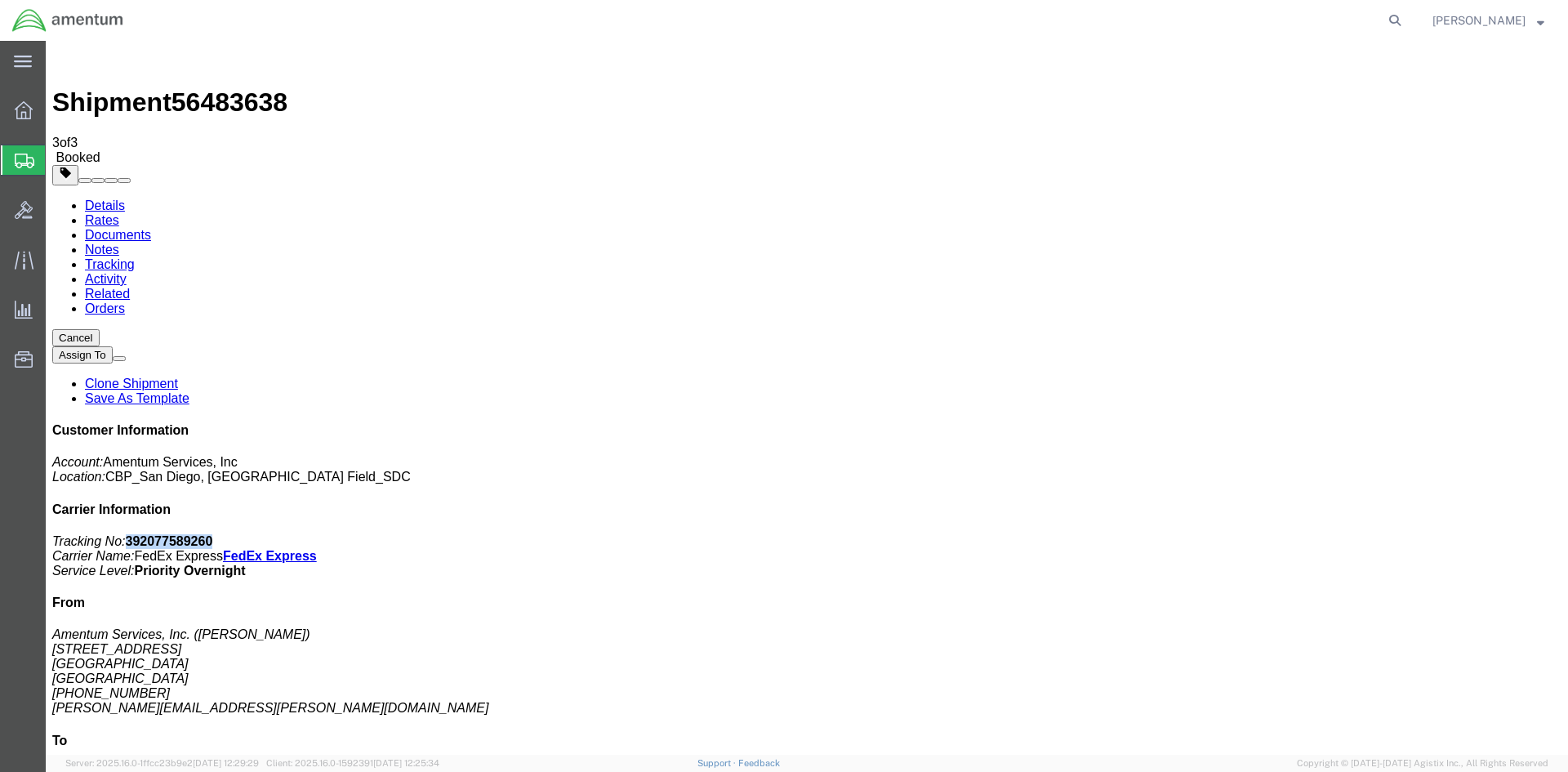
drag, startPoint x: 1415, startPoint y: 250, endPoint x: 1342, endPoint y: 255, distance: 73.2
click at [1342, 534] on p "Tracking No: 392077589260 Carrier Name: FedEx Express FedEx Express Service Lev…" at bounding box center [807, 556] width 1509 height 44
copy b "392077589260"
